Goal: Information Seeking & Learning: Learn about a topic

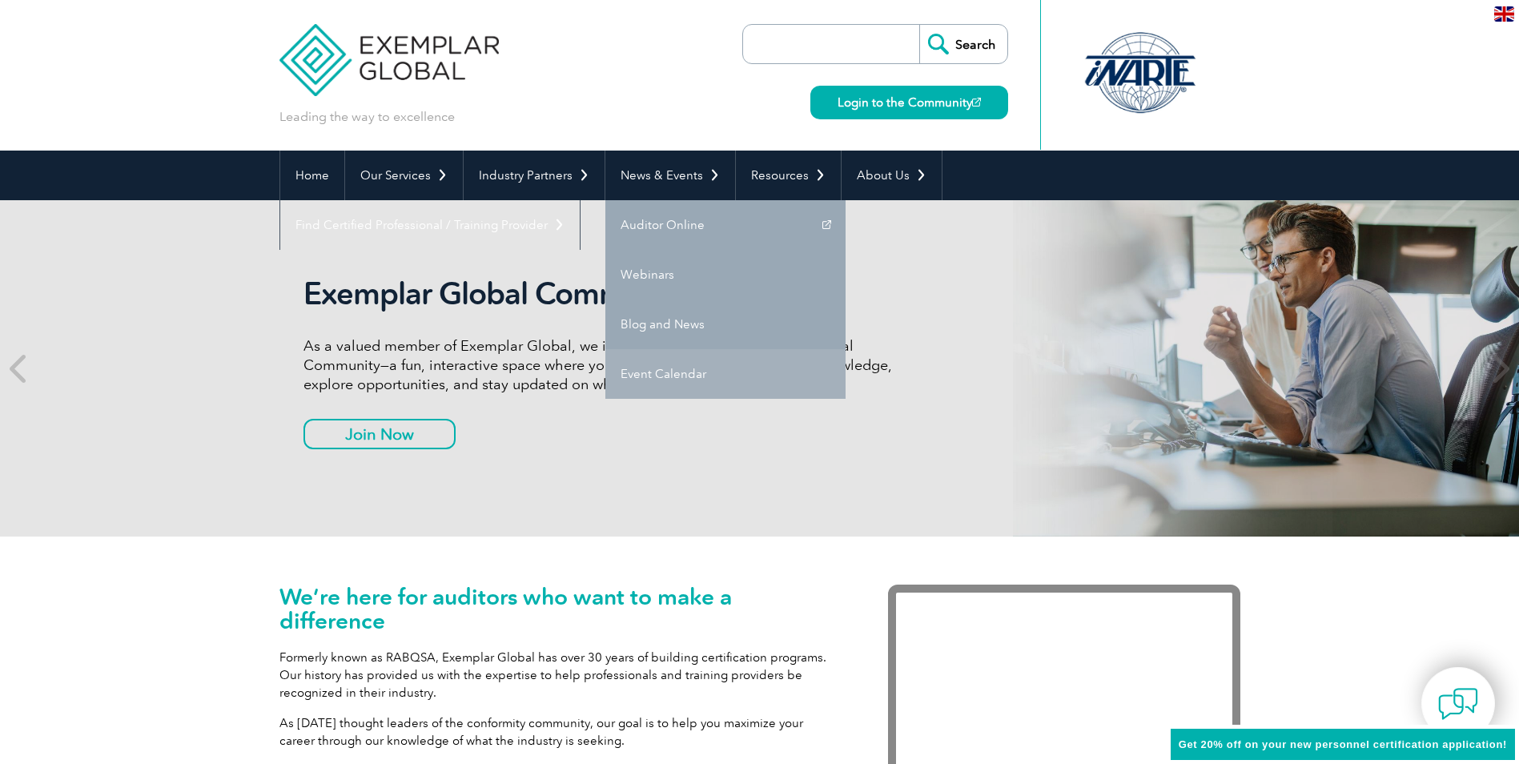
click at [678, 364] on link "Event Calendar" at bounding box center [725, 374] width 240 height 50
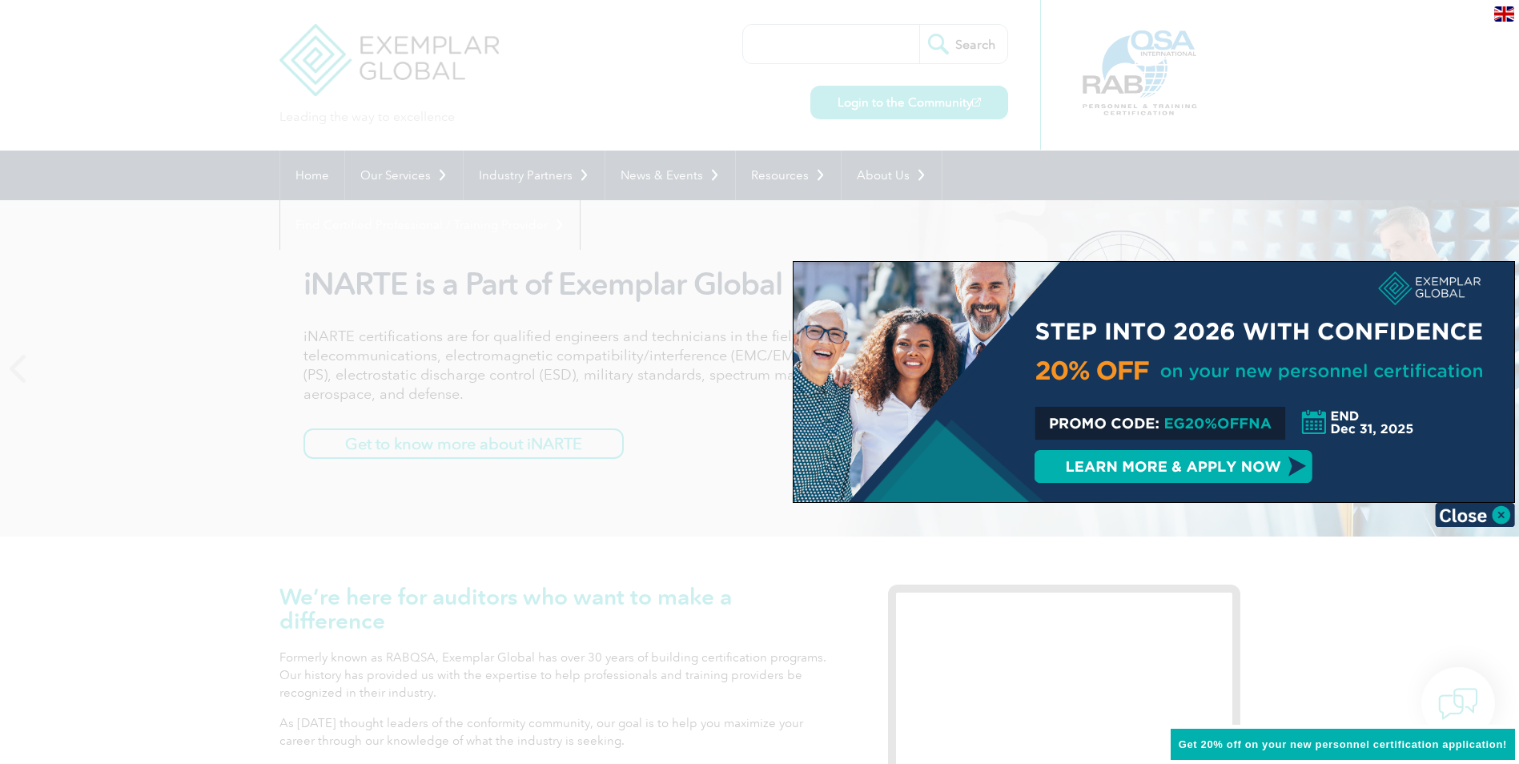
click at [765, 219] on div at bounding box center [759, 382] width 1519 height 764
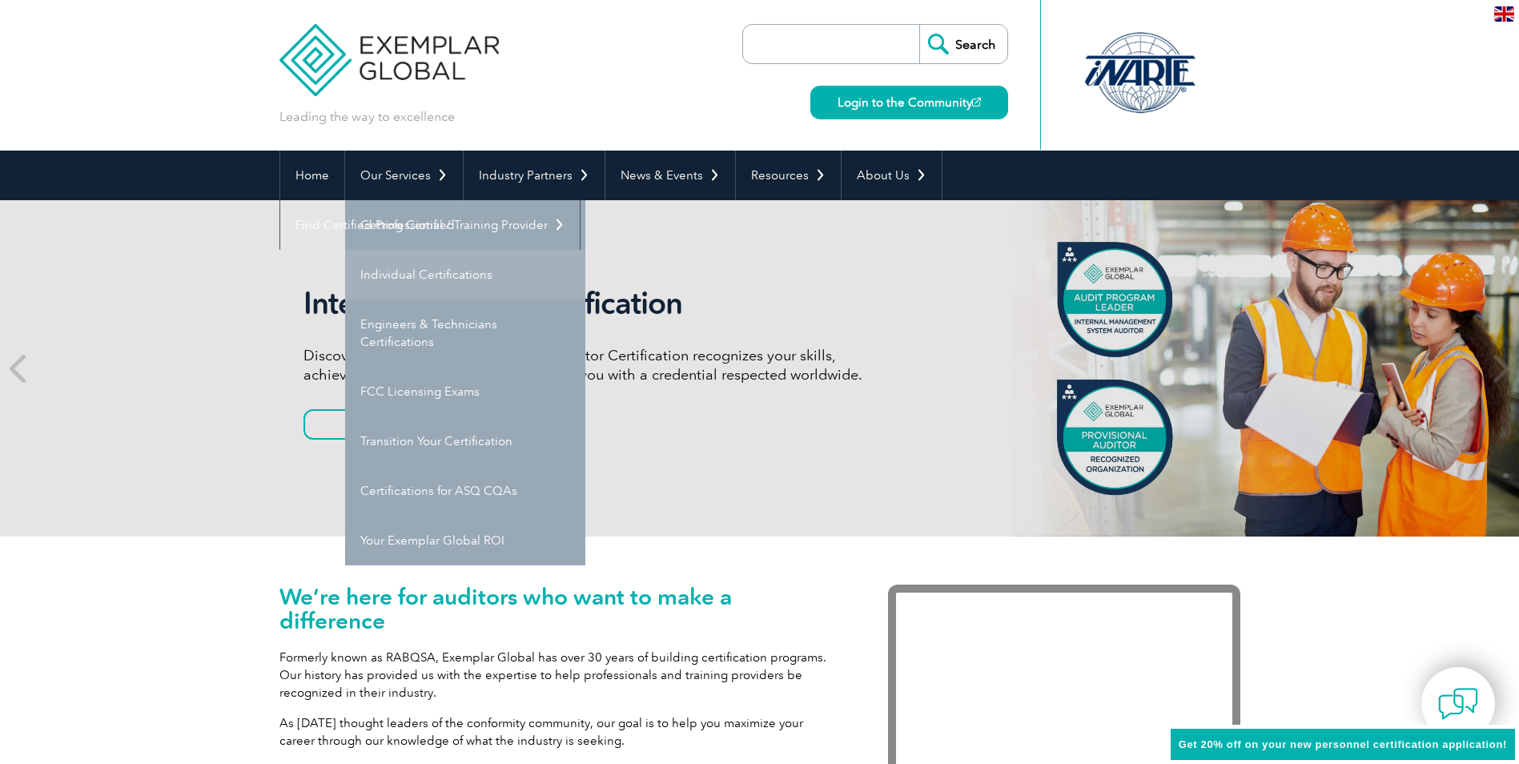
click at [472, 284] on link "Individual Certifications" at bounding box center [465, 275] width 240 height 50
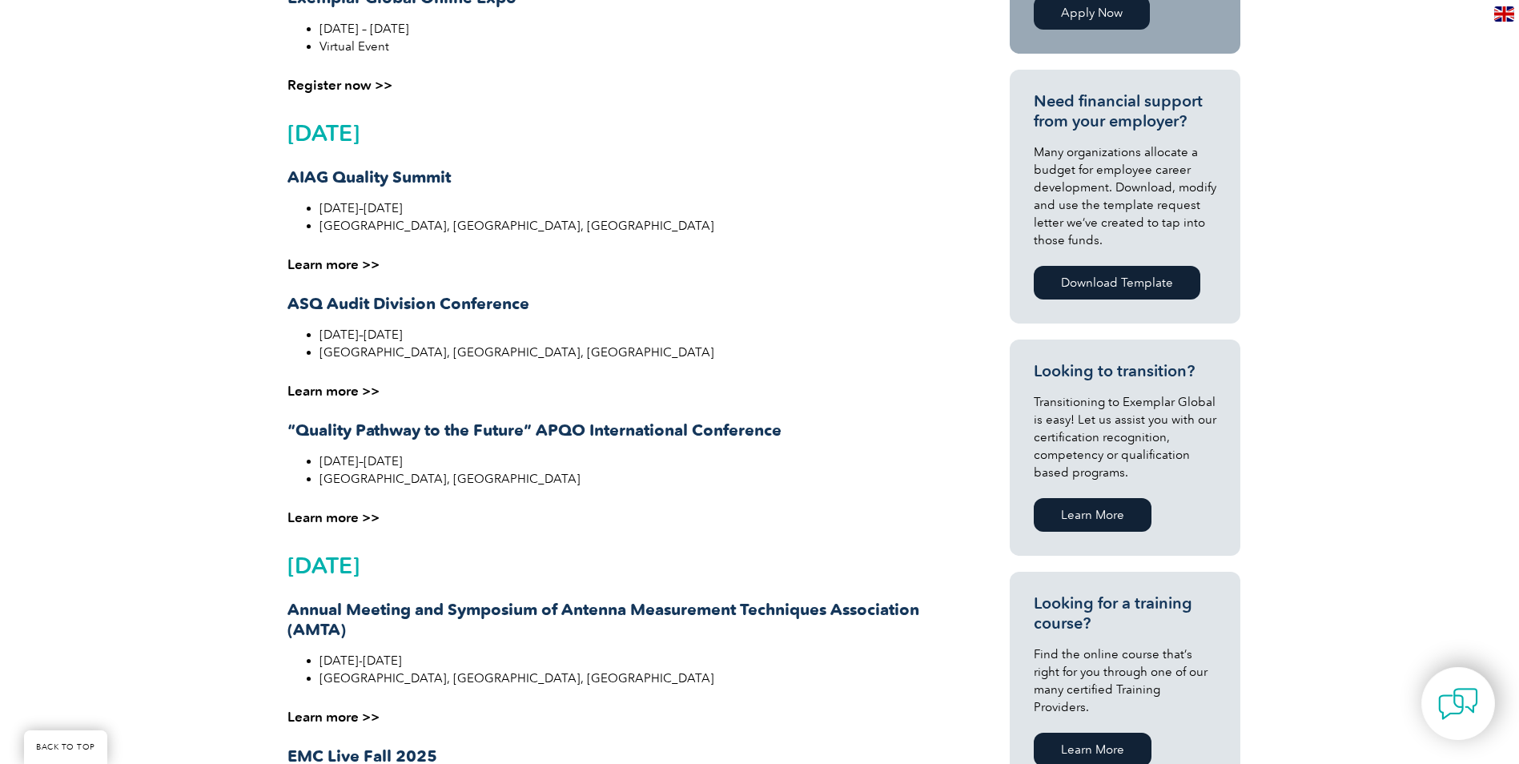
scroll to position [561, 0]
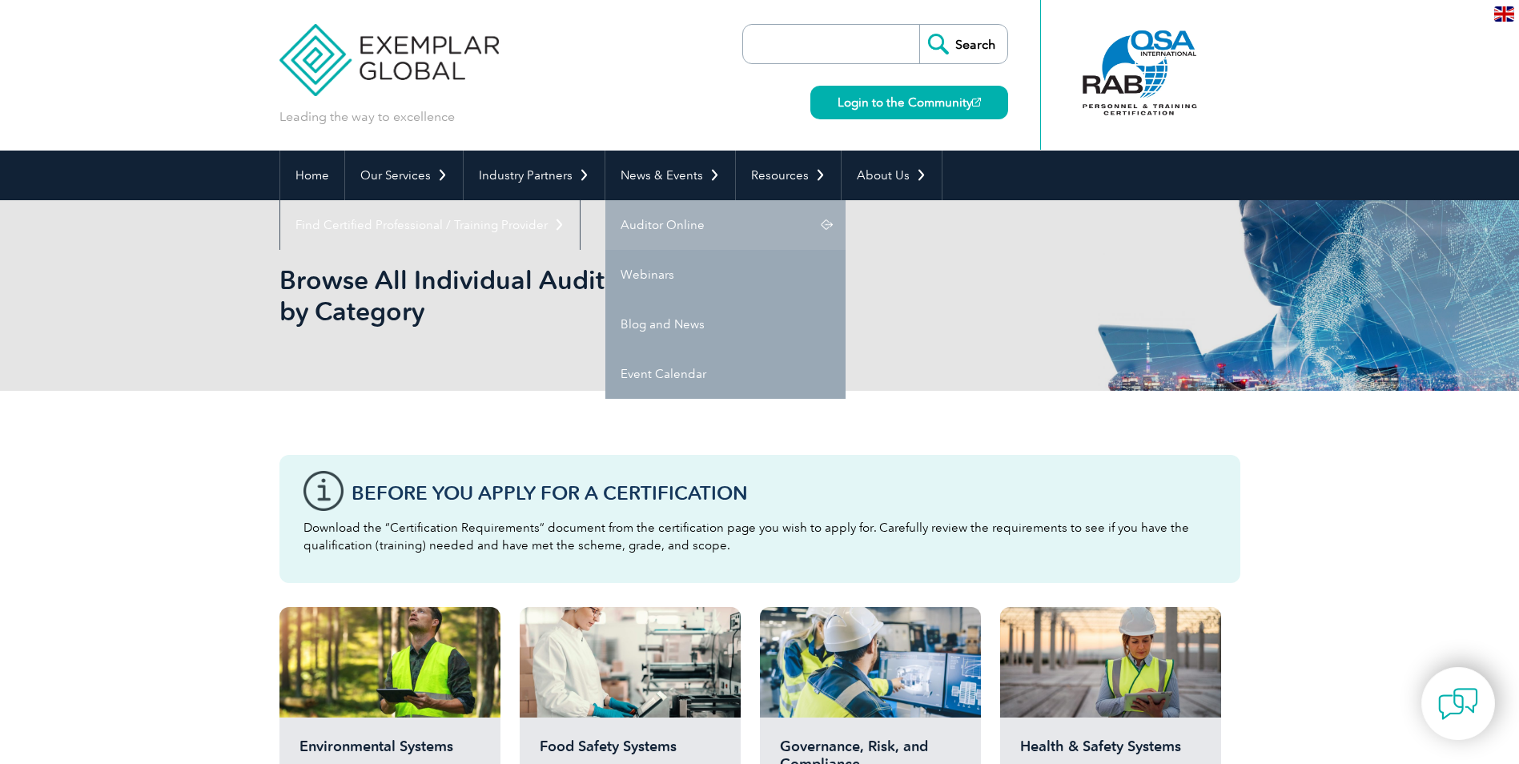
click at [711, 230] on link "Auditor Online" at bounding box center [725, 225] width 240 height 50
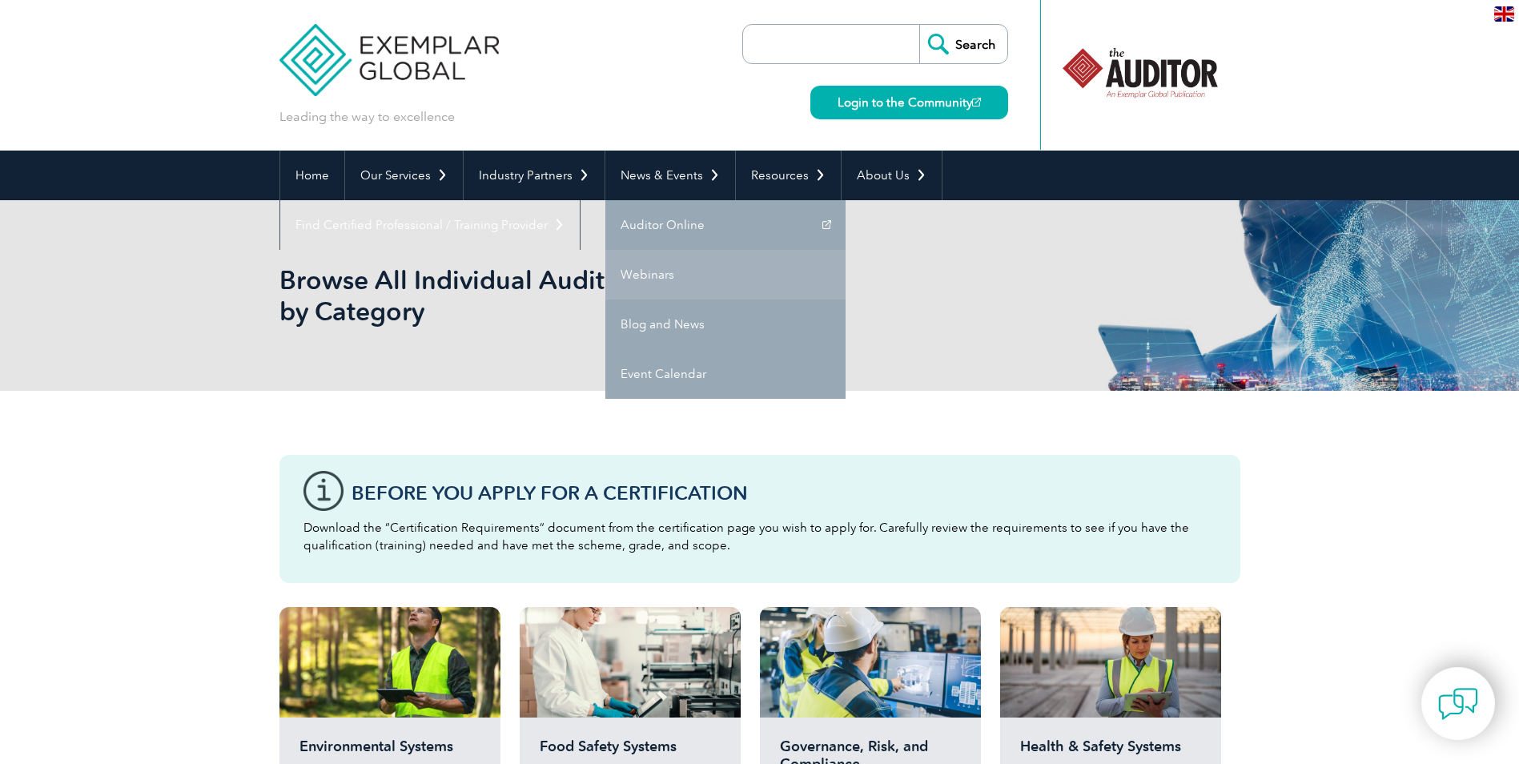
click at [646, 268] on link "Webinars" at bounding box center [725, 275] width 240 height 50
